Goal: Information Seeking & Learning: Learn about a topic

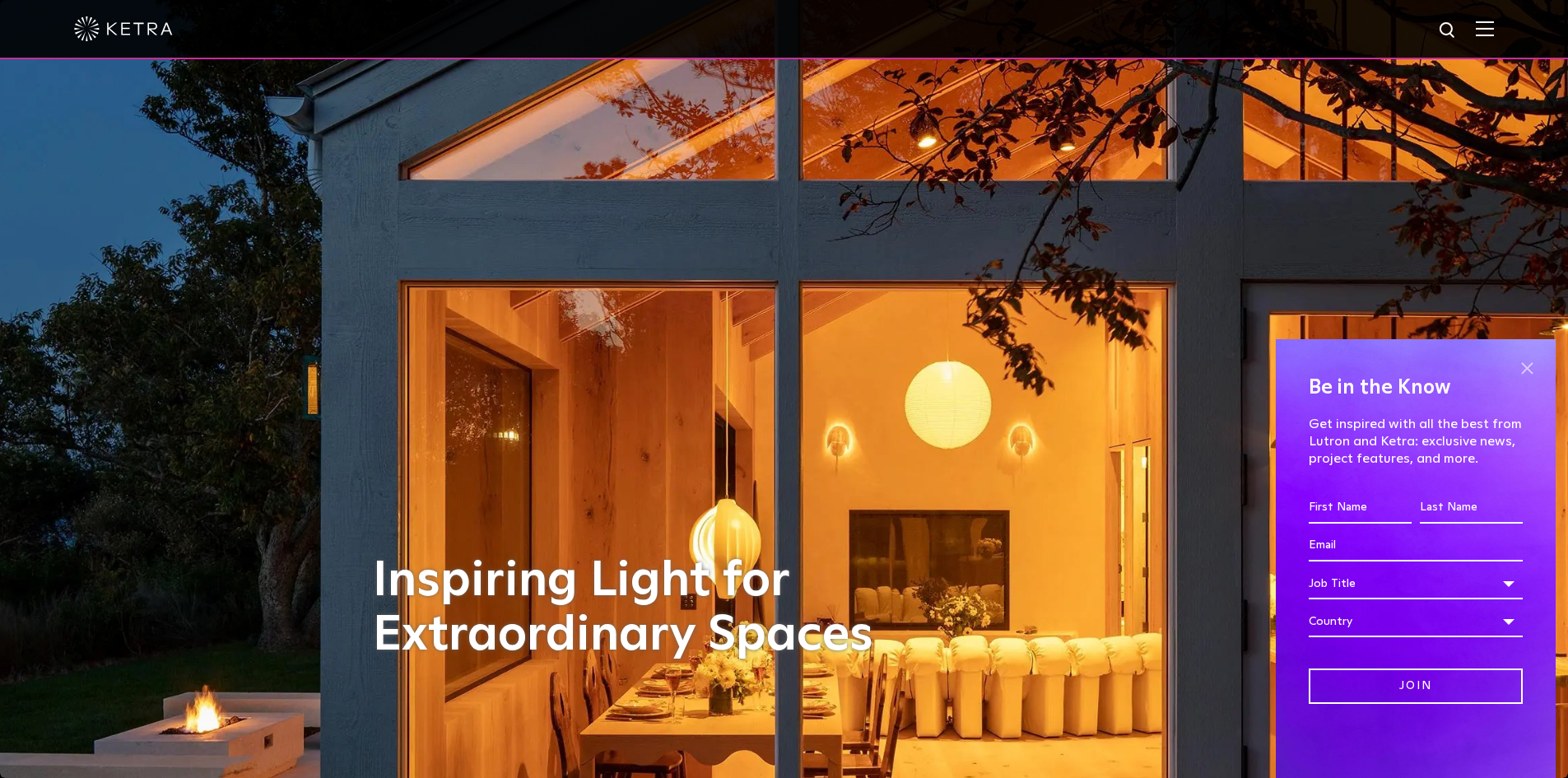
click at [1527, 365] on span at bounding box center [1526, 368] width 25 height 25
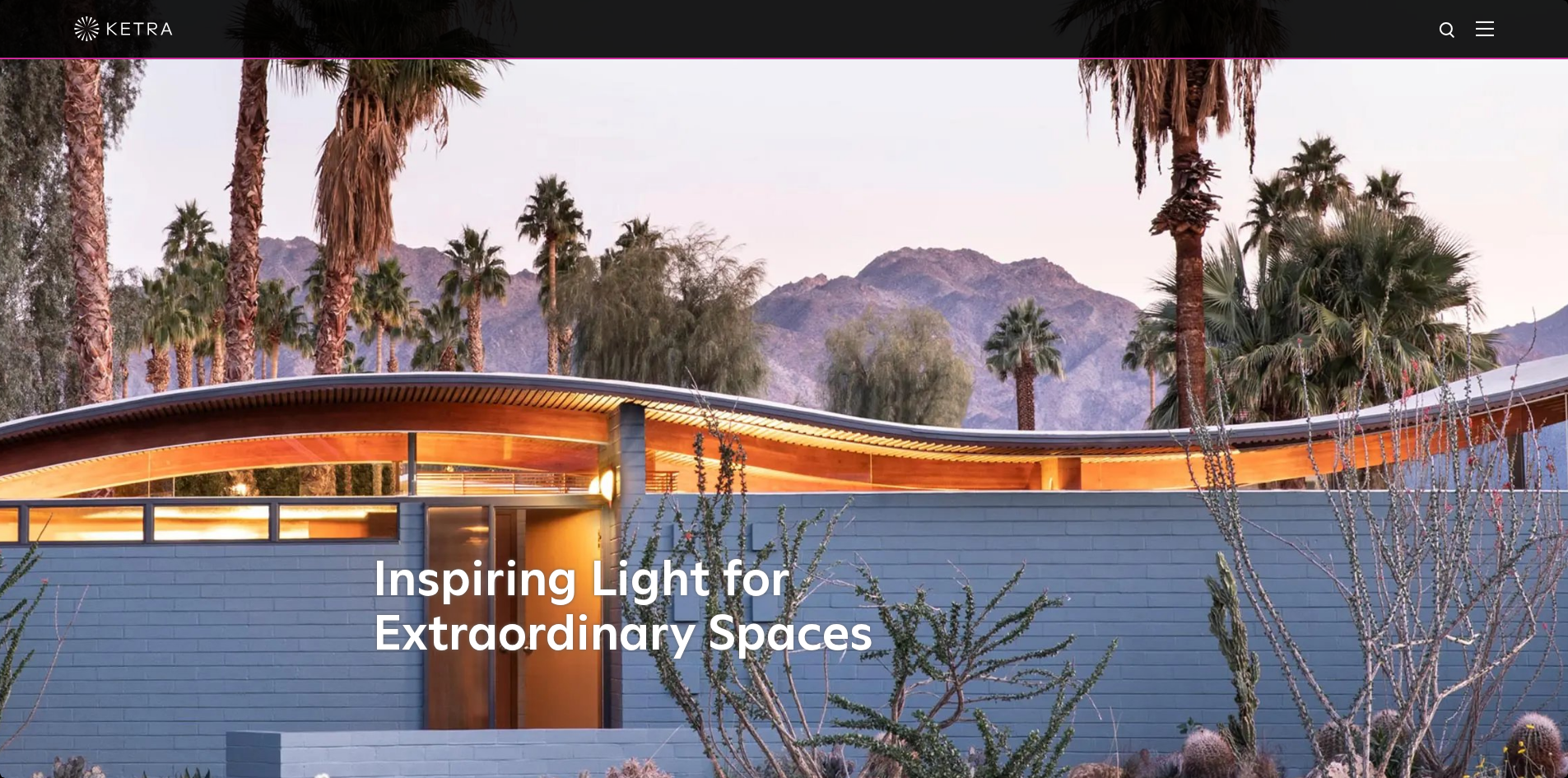
click at [1494, 34] on img at bounding box center [1485, 29] width 18 height 16
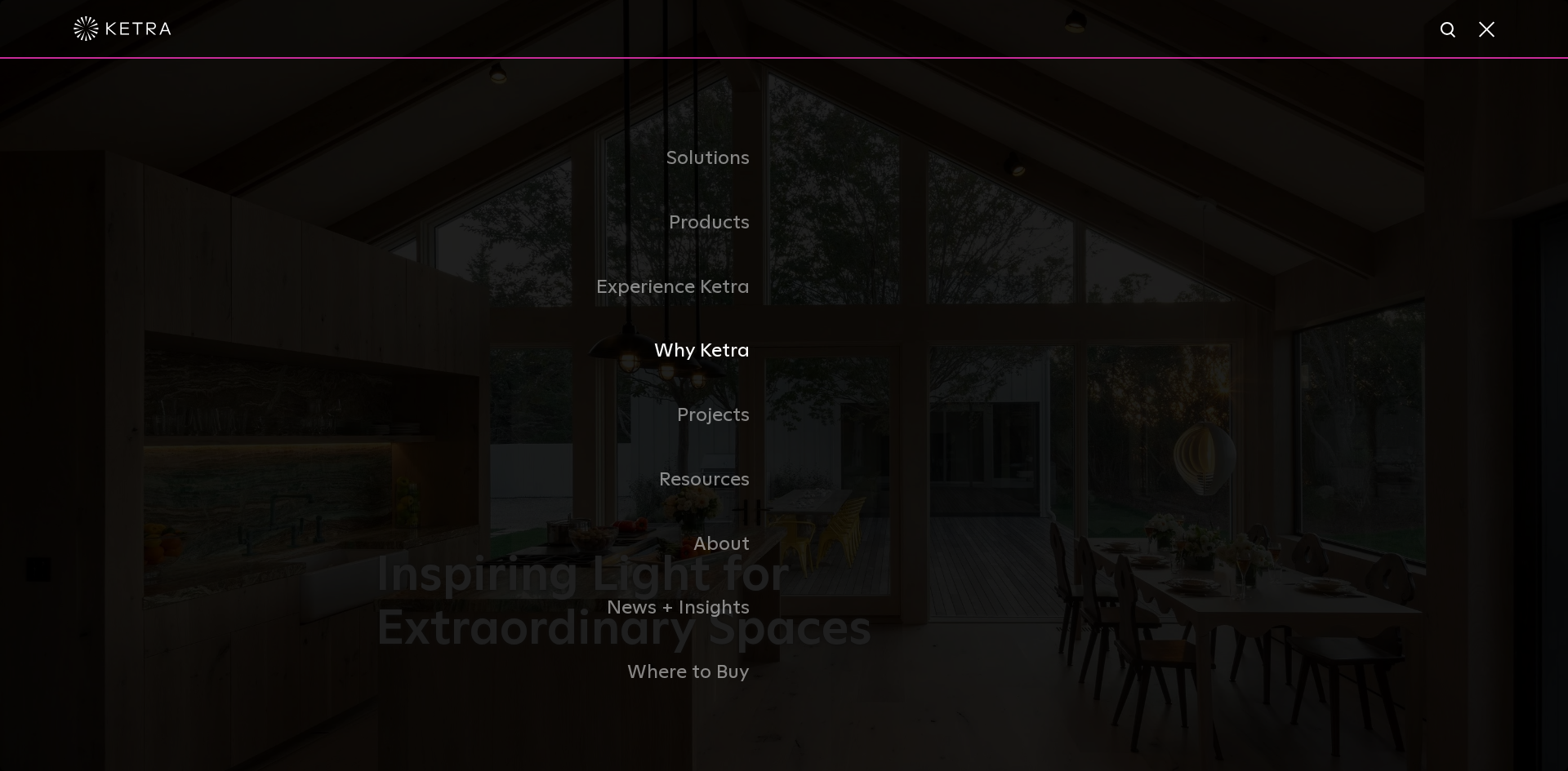
click at [716, 356] on link "Why Ketra" at bounding box center [579, 352] width 408 height 65
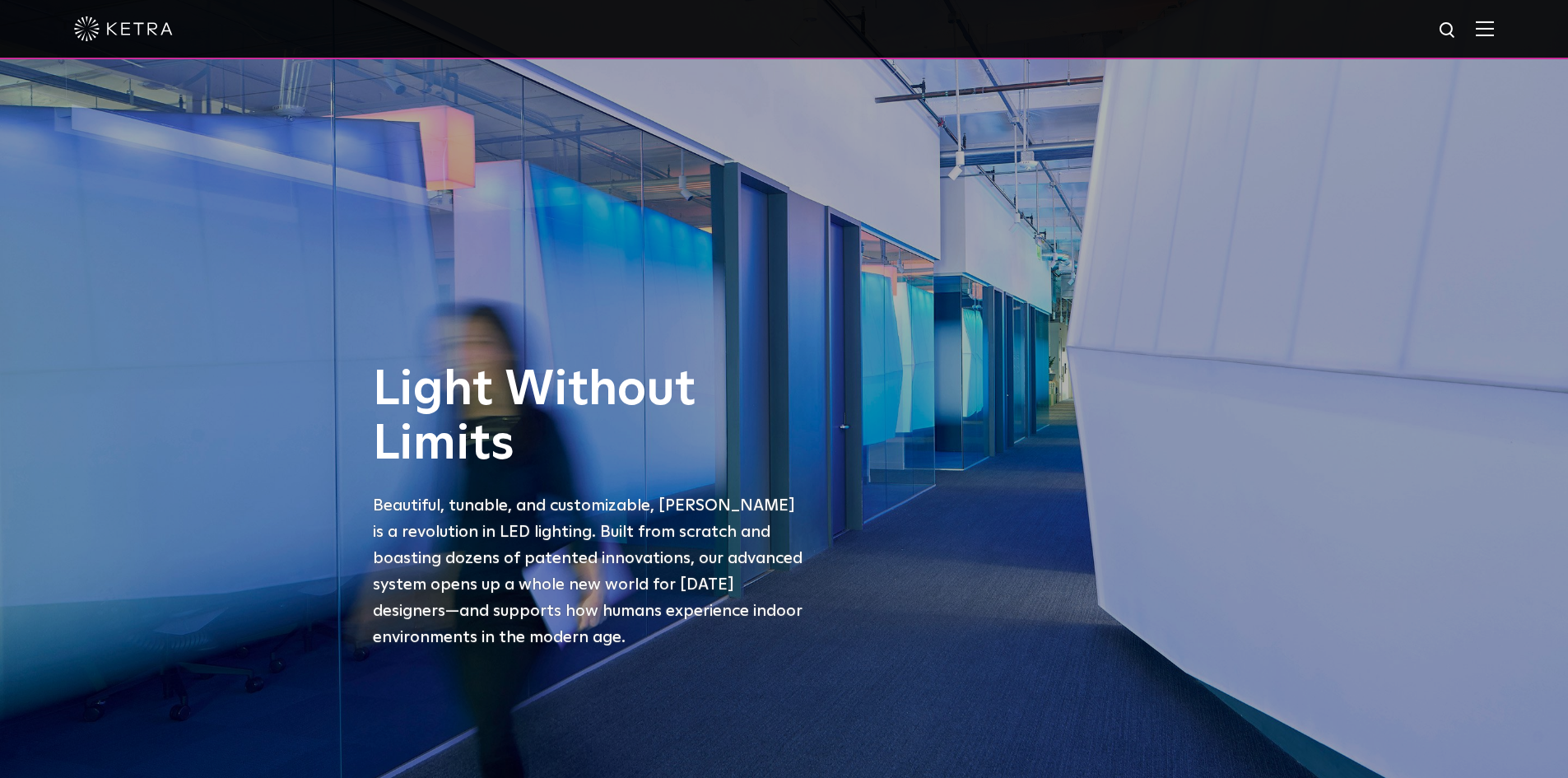
click at [1493, 30] on img at bounding box center [1485, 29] width 18 height 16
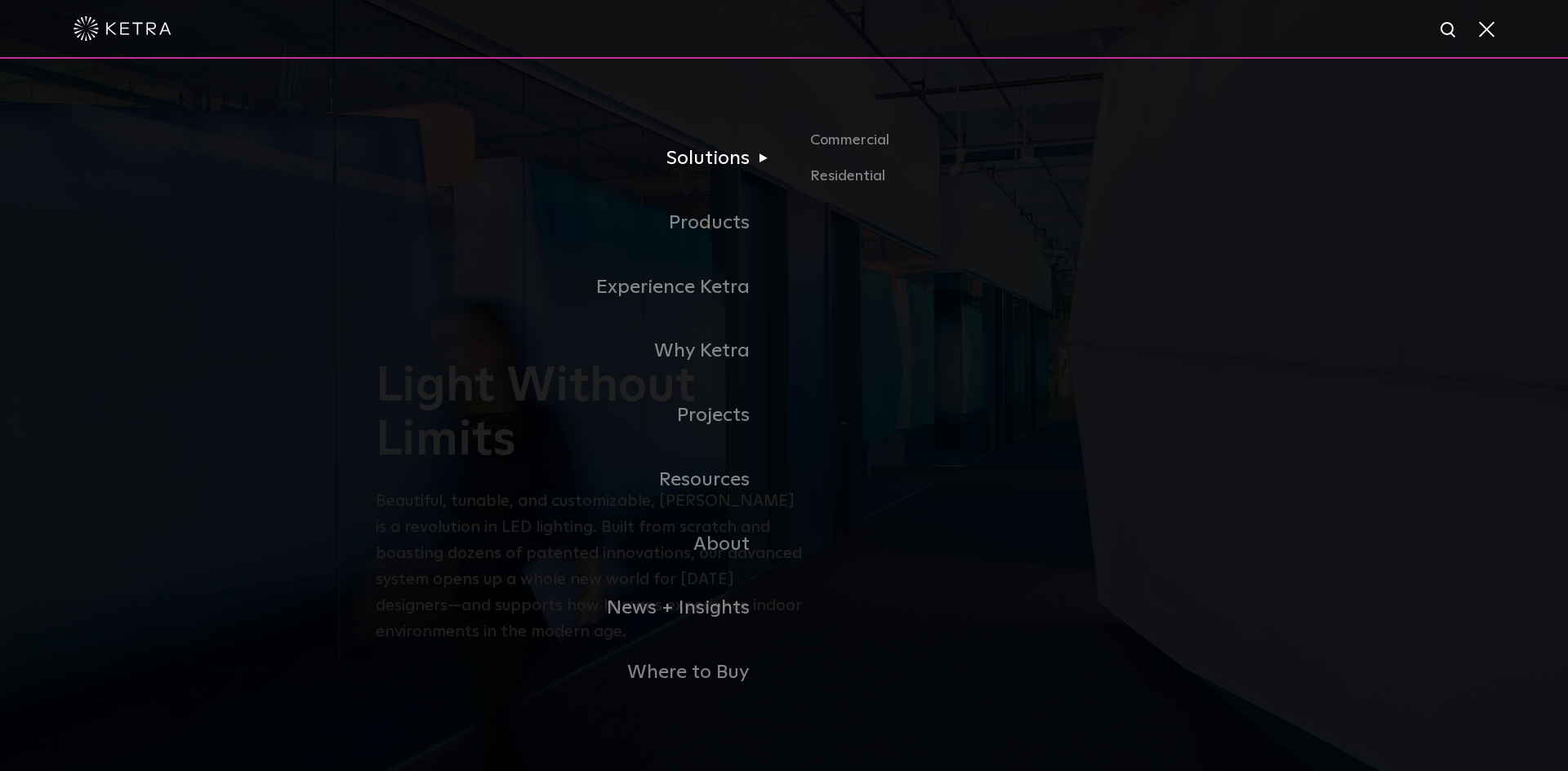
click at [735, 161] on link "Solutions" at bounding box center [579, 159] width 408 height 65
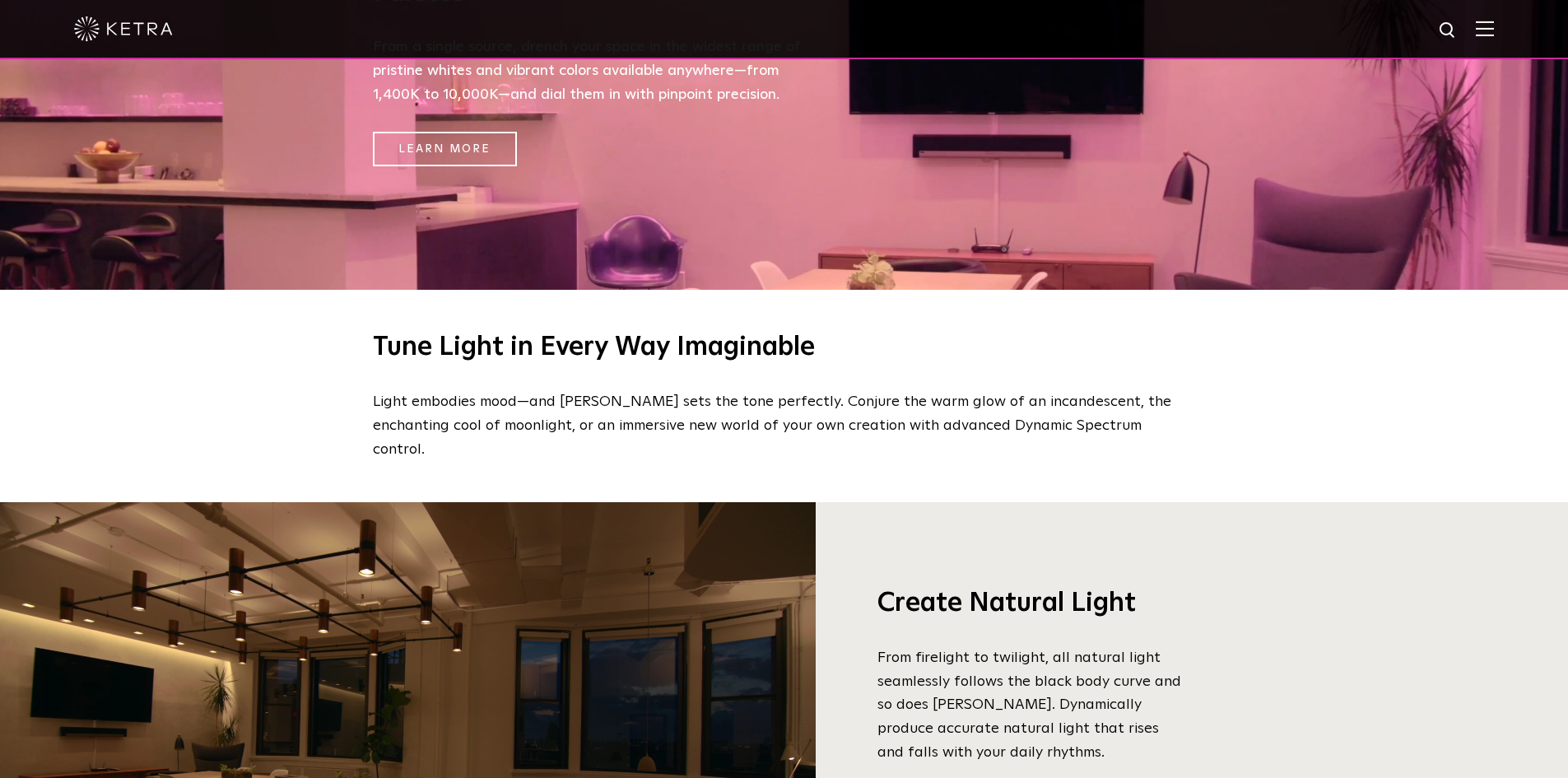
scroll to position [988, 0]
